Goal: Task Accomplishment & Management: Manage account settings

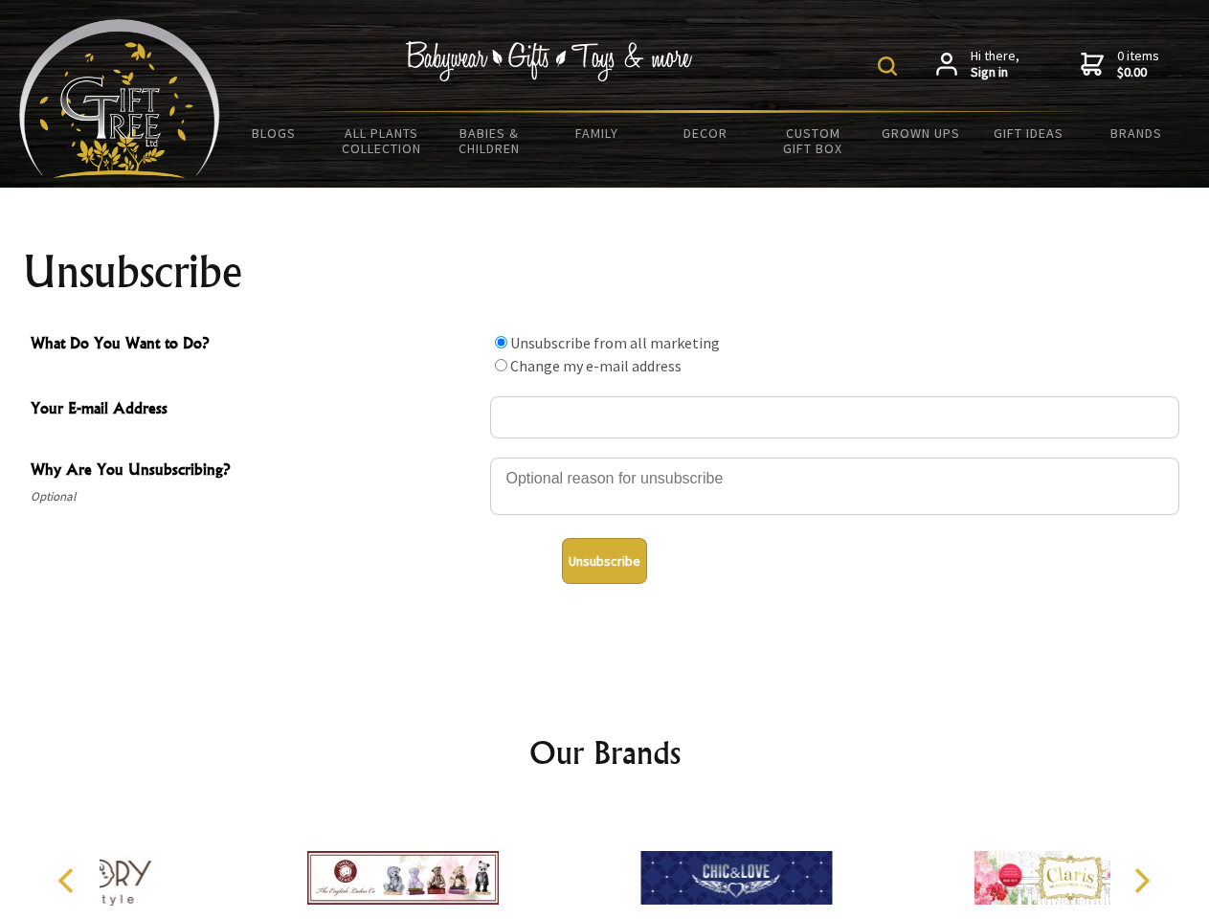
click at [890, 66] on img at bounding box center [887, 65] width 19 height 19
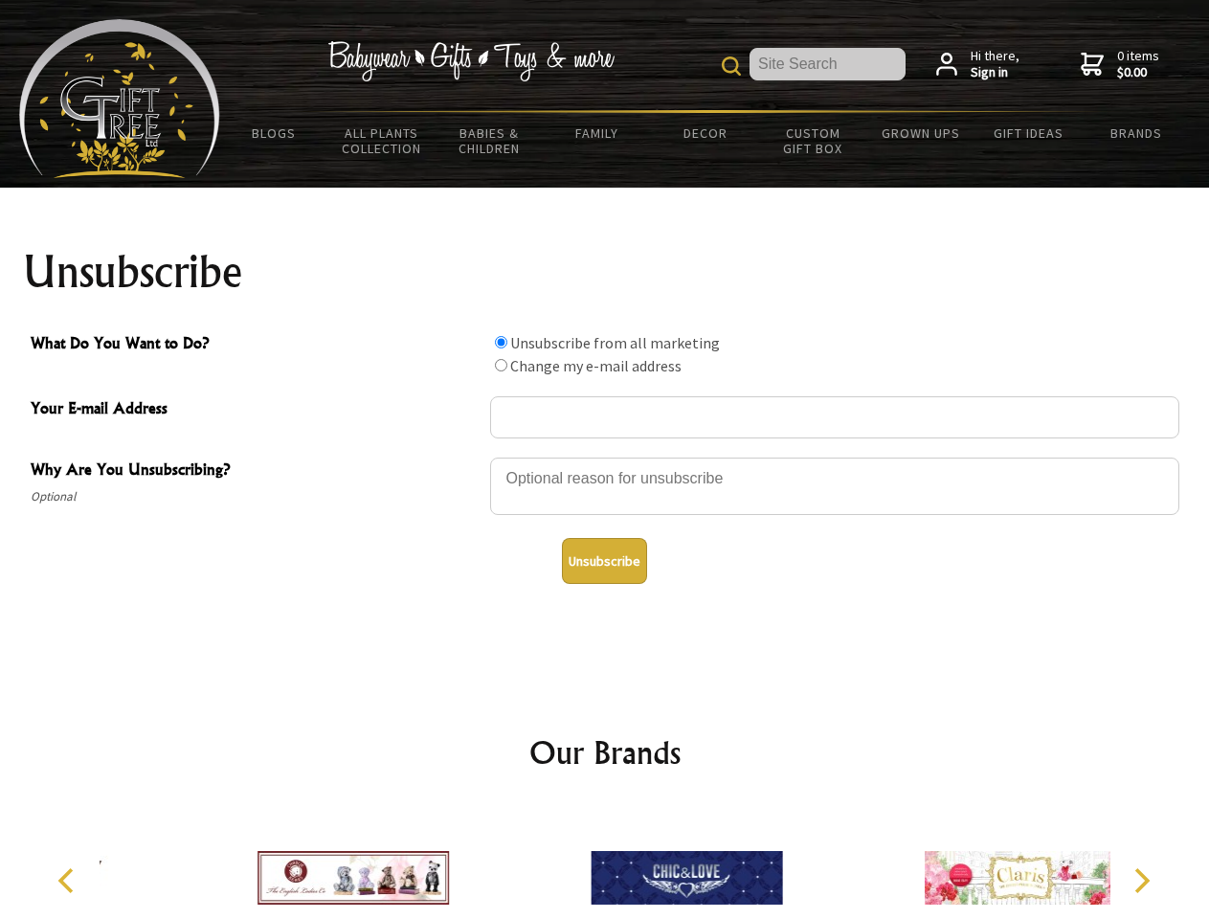
click at [605, 457] on div at bounding box center [834, 489] width 689 height 67
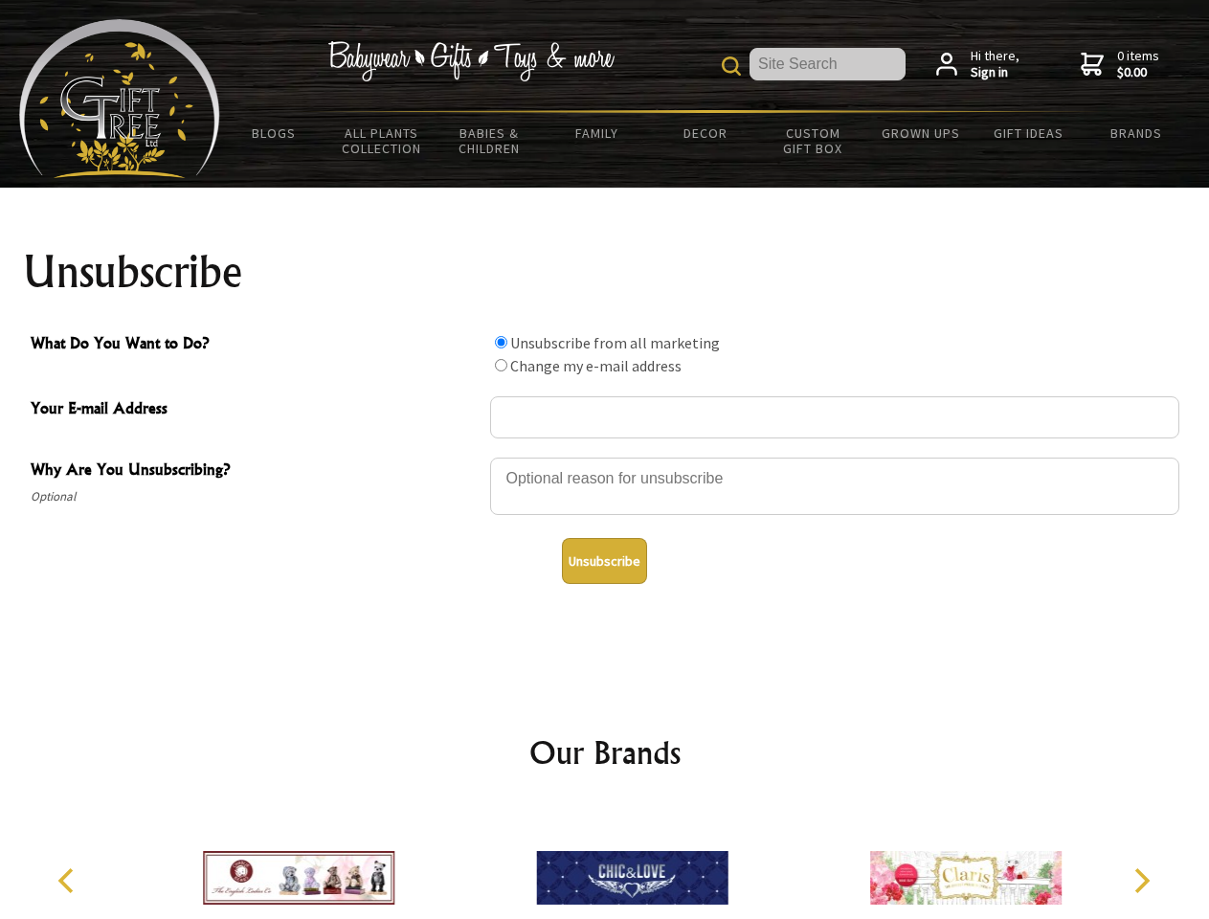
click at [501, 342] on input "What Do You Want to Do?" at bounding box center [501, 342] width 12 height 12
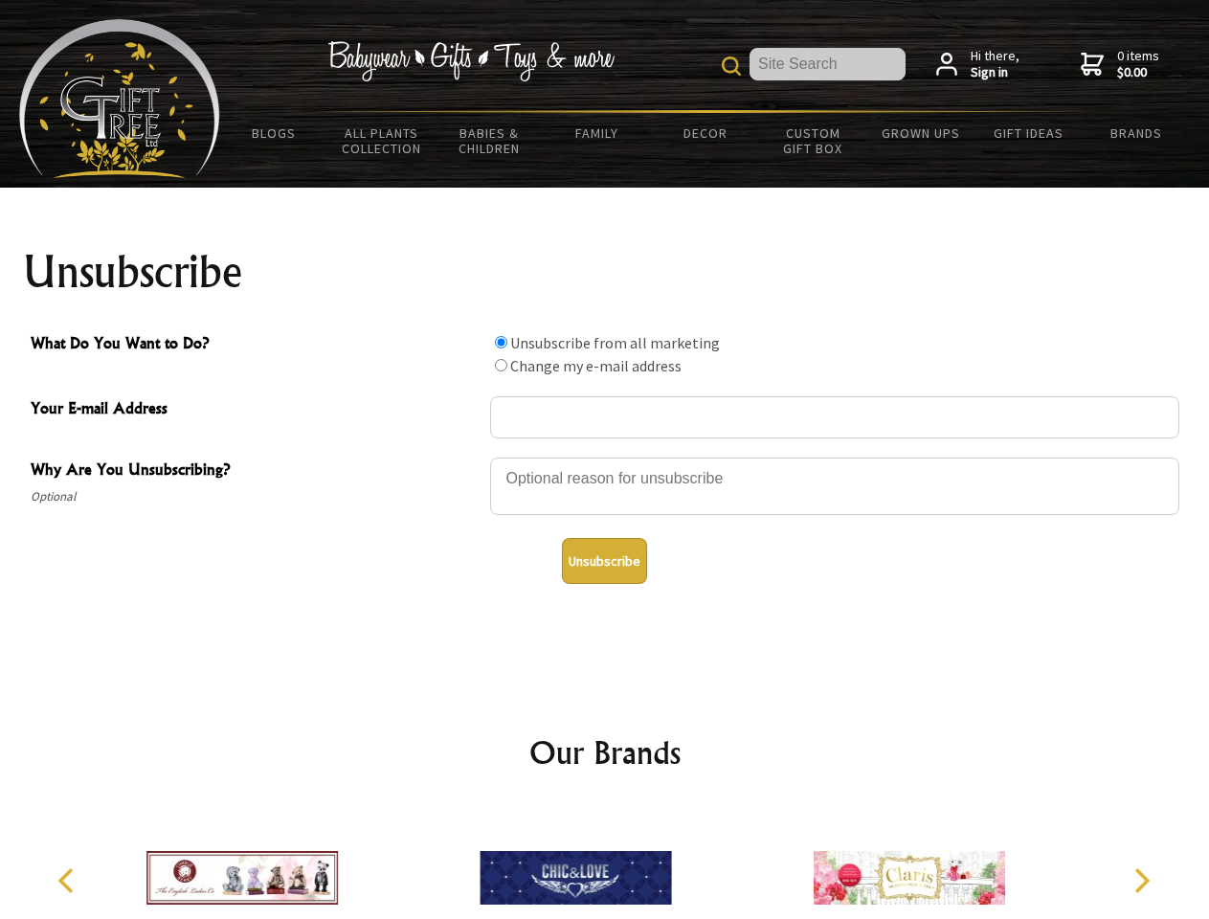
click at [501, 365] on input "What Do You Want to Do?" at bounding box center [501, 365] width 12 height 12
radio input "true"
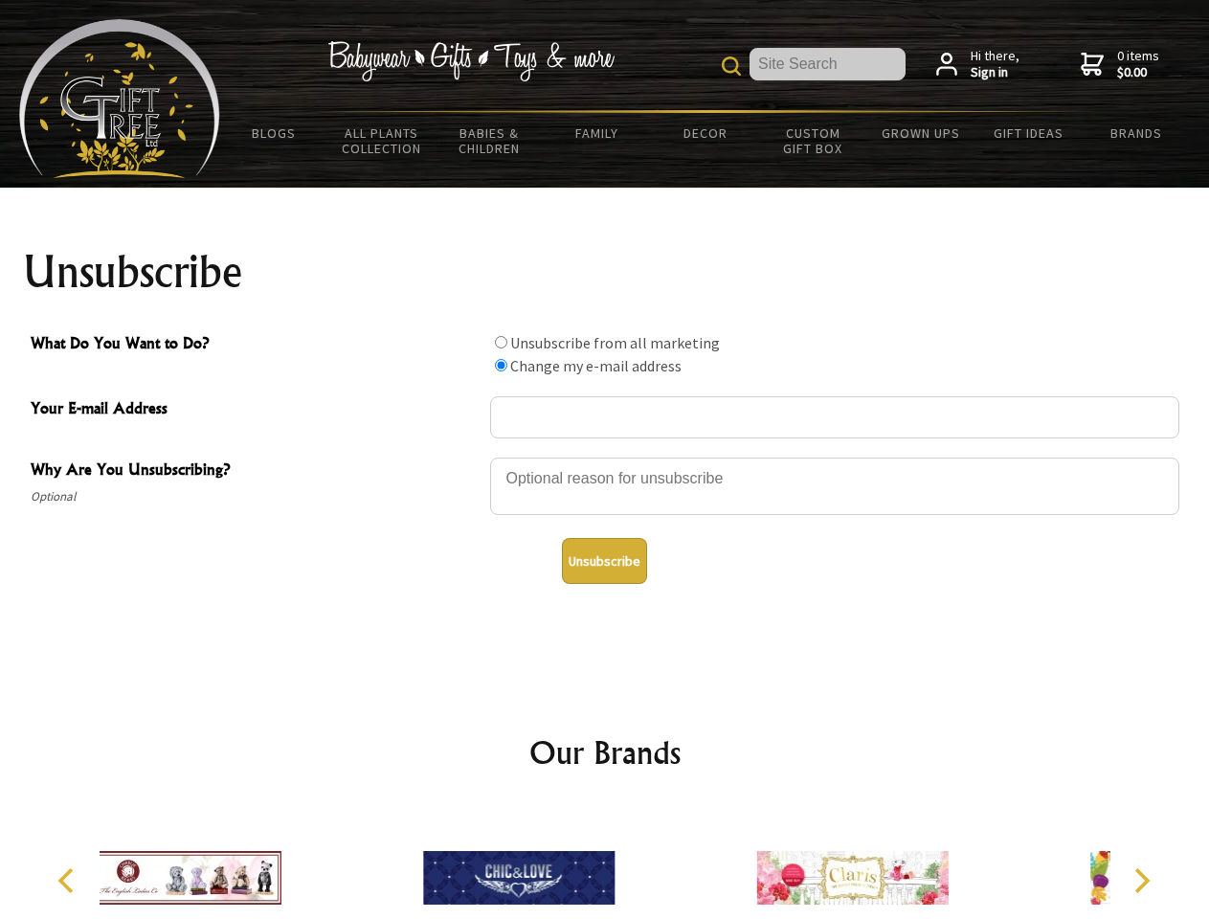
click at [604, 561] on button "Unsubscribe" at bounding box center [604, 561] width 85 height 46
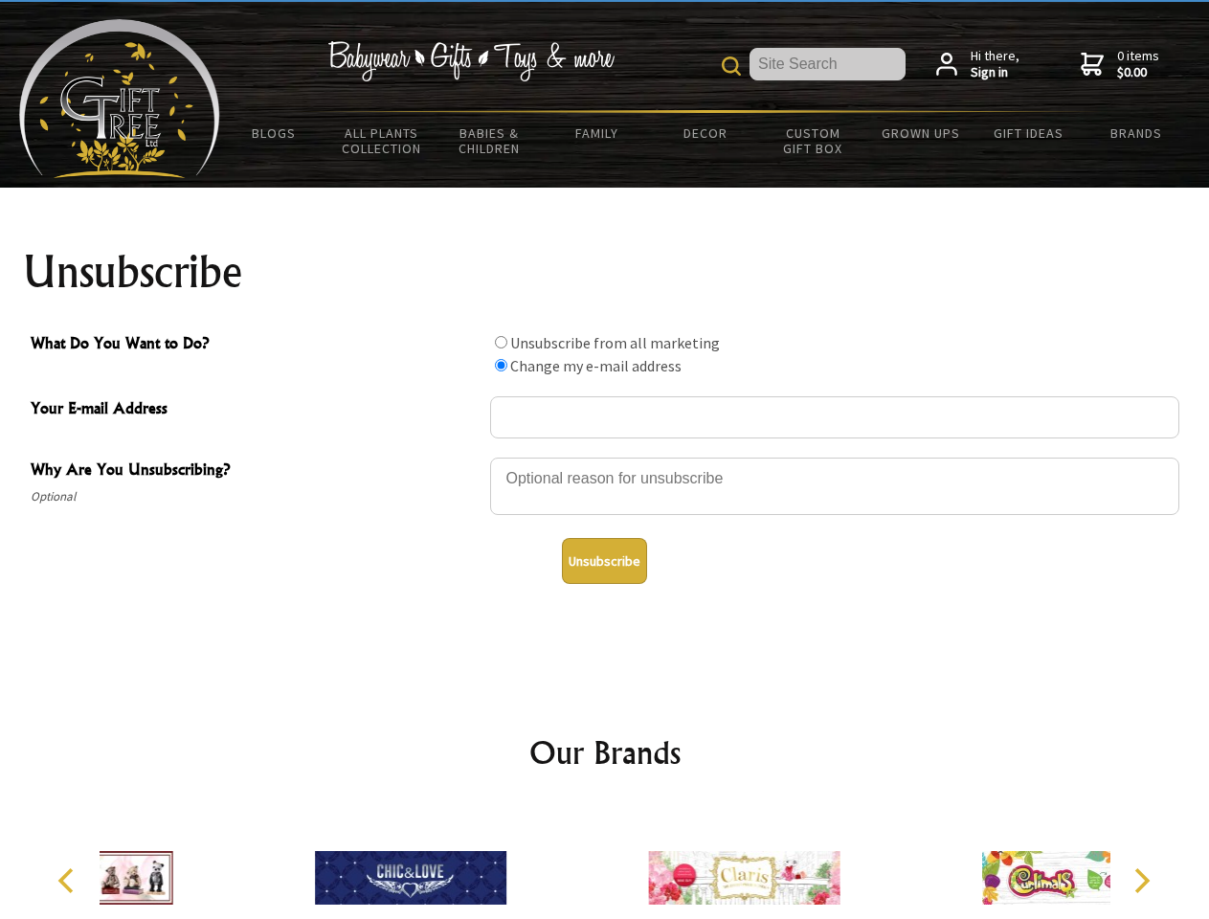
click at [605, 863] on div at bounding box center [743, 880] width 333 height 149
click at [69, 881] on icon "Previous" at bounding box center [68, 880] width 25 height 25
click at [1141, 881] on icon "Next" at bounding box center [1140, 880] width 25 height 25
